Goal: Navigation & Orientation: Go to known website

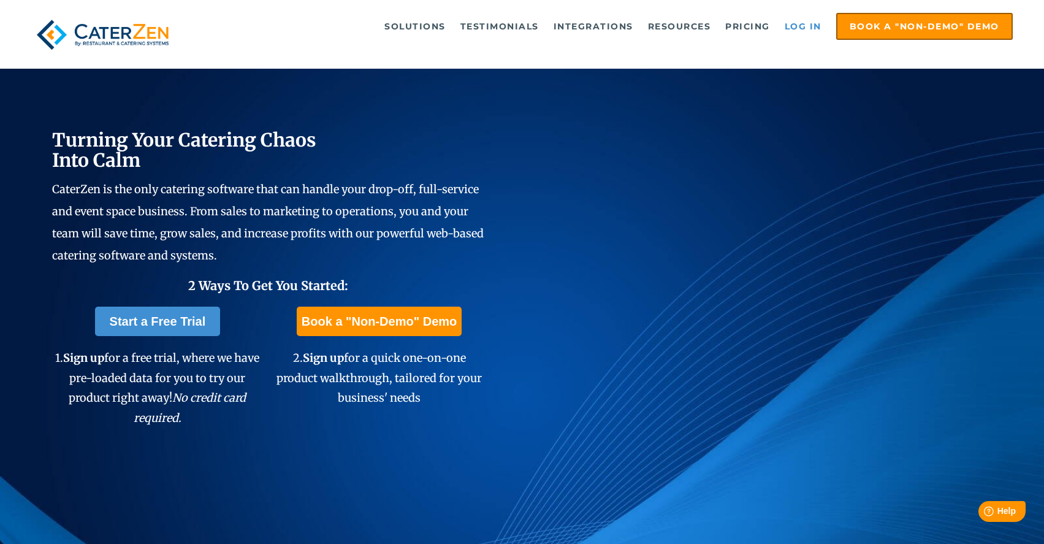
click at [799, 18] on link "Log in" at bounding box center [803, 26] width 49 height 25
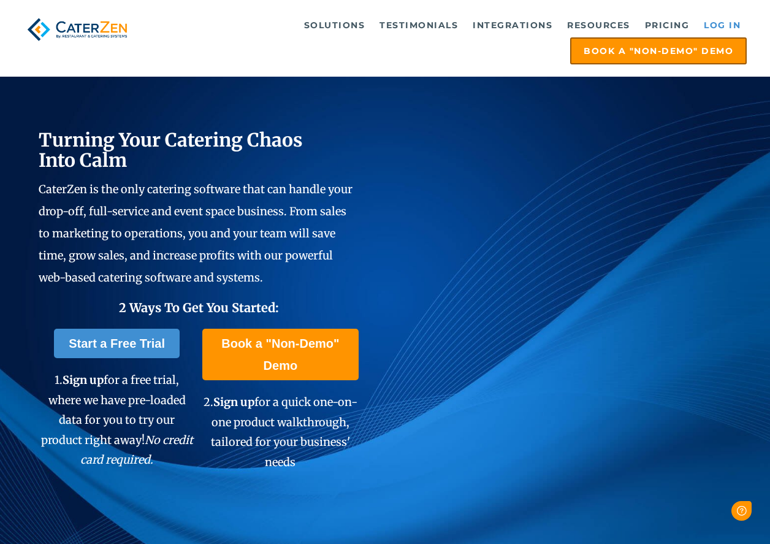
click at [718, 25] on link "Log in" at bounding box center [722, 25] width 49 height 25
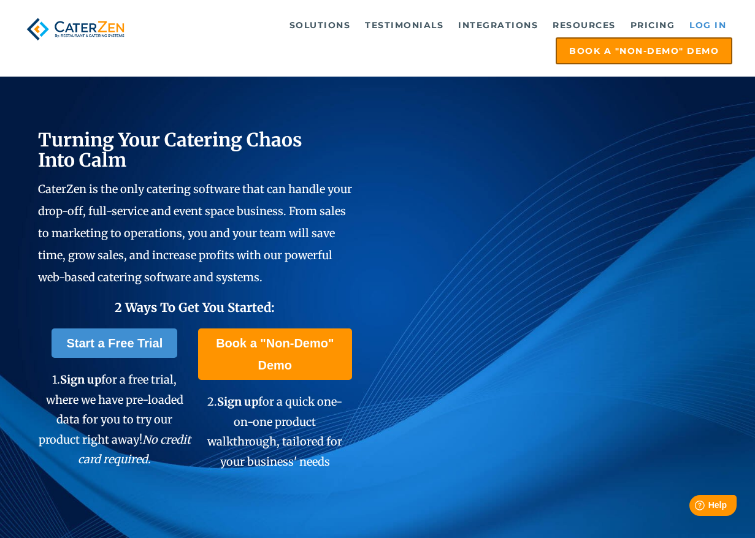
click at [697, 24] on link "Log in" at bounding box center [707, 25] width 49 height 25
